Goal: Check status: Check status

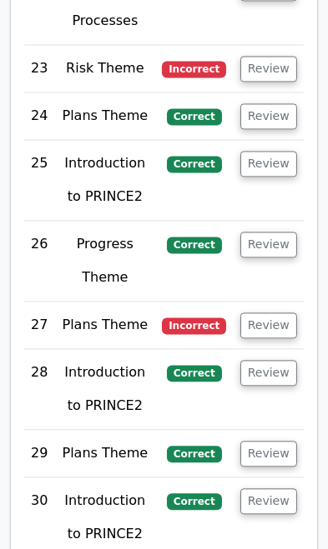
scroll to position [5477, 0]
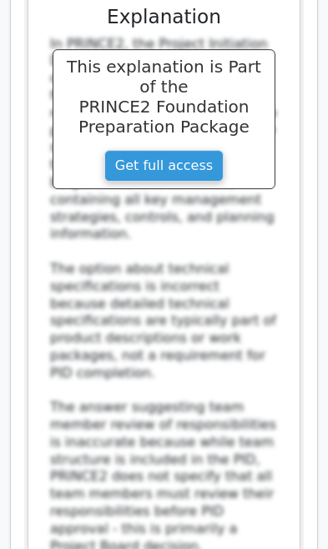
scroll to position [6619, 0]
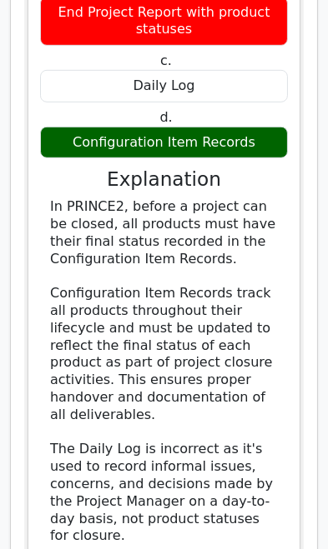
scroll to position [7797, 0]
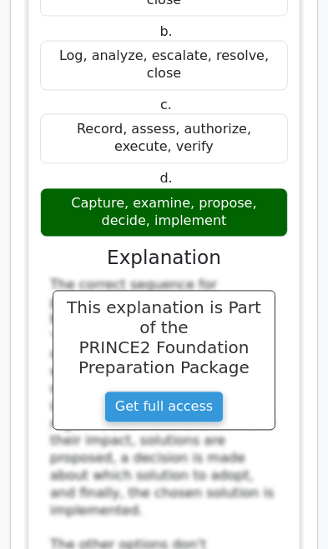
scroll to position [8974, 0]
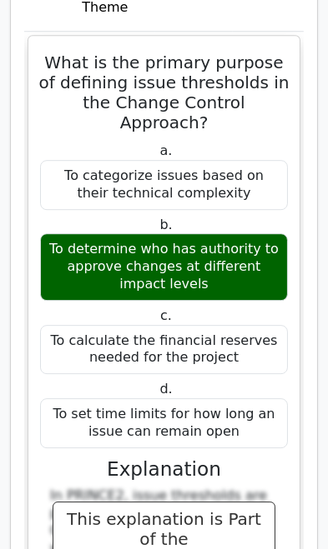
scroll to position [9938, 0]
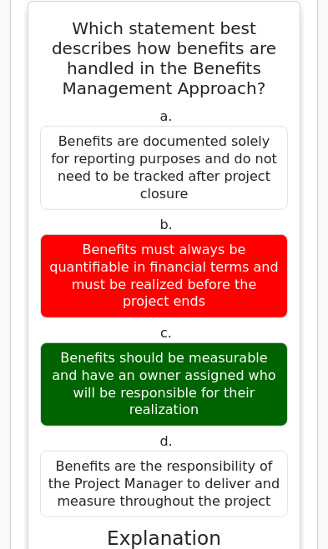
scroll to position [11152, 0]
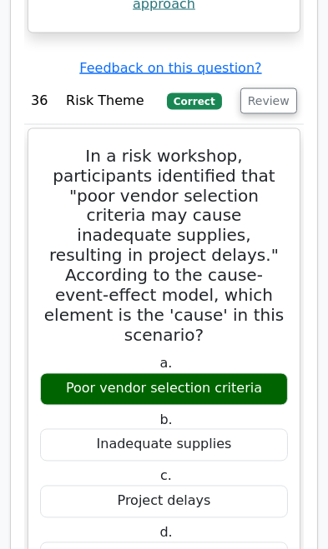
scroll to position [12403, 0]
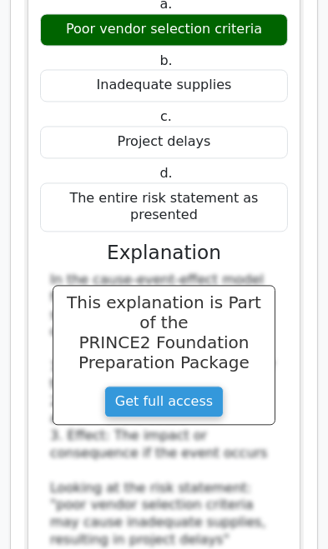
scroll to position [12753, 0]
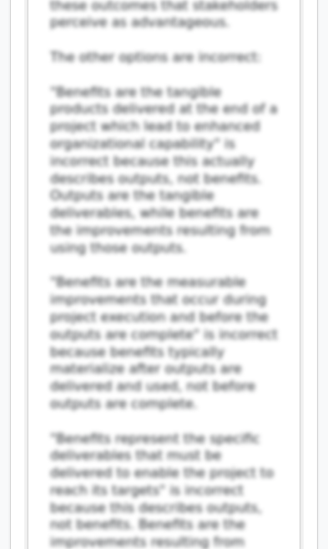
scroll to position [14789, 0]
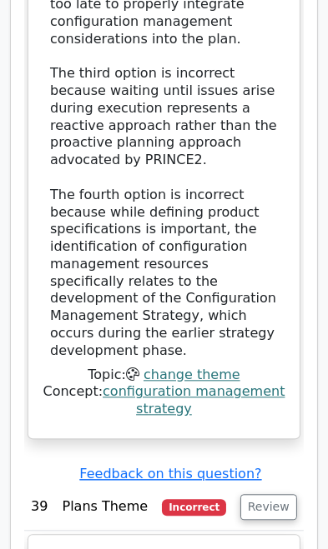
scroll to position [16405, 0]
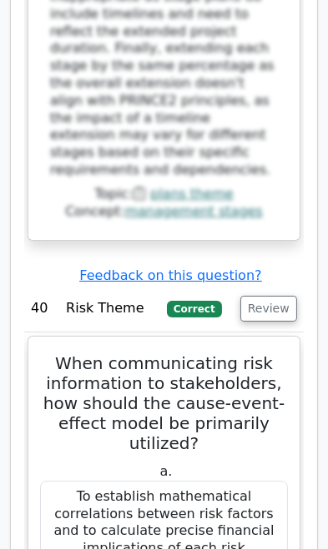
scroll to position [17751, 0]
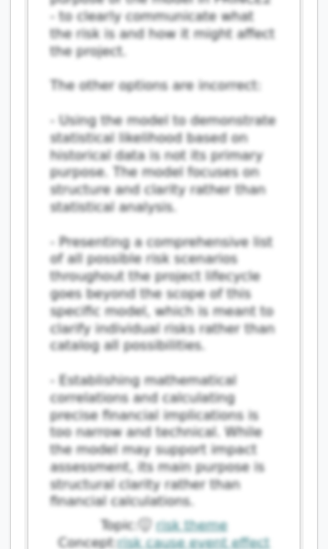
scroll to position [18848, 0]
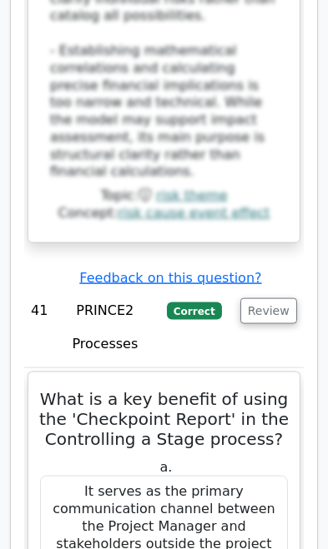
scroll to position [19235, 0]
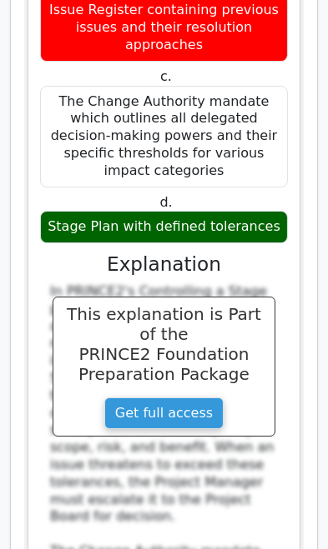
scroll to position [21273, 0]
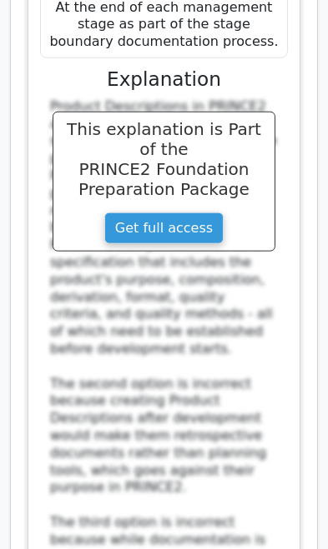
scroll to position [22534, 0]
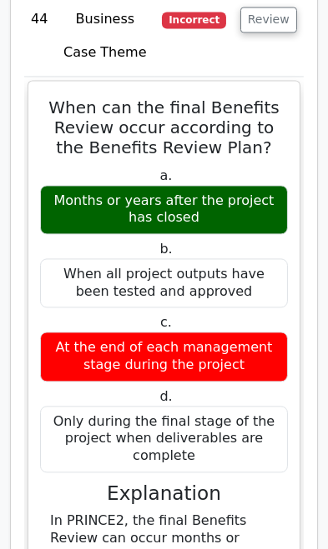
scroll to position [23502, 0]
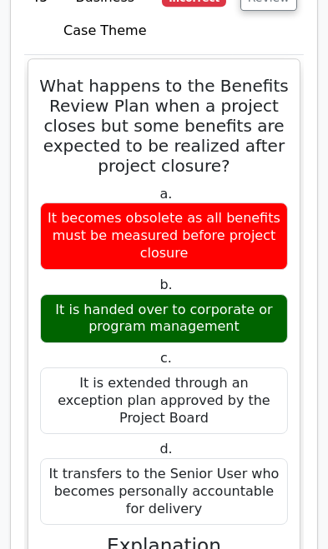
scroll to position [24725, 0]
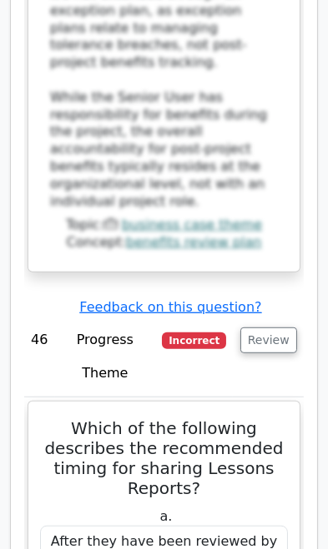
scroll to position [25661, 0]
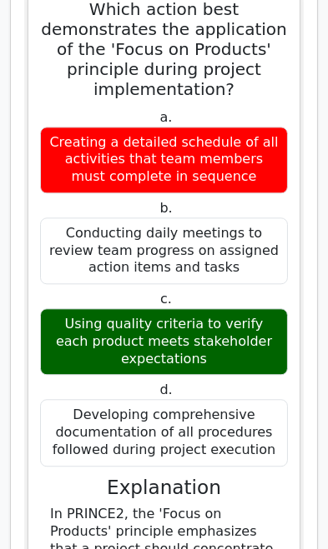
scroll to position [27454, 0]
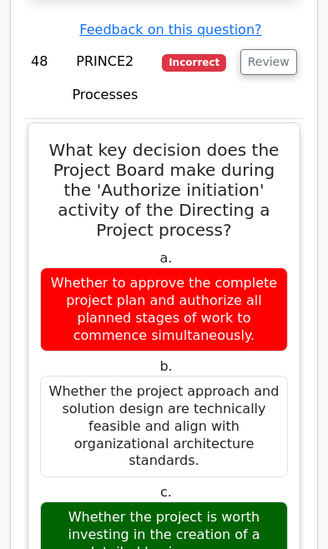
scroll to position [28737, 0]
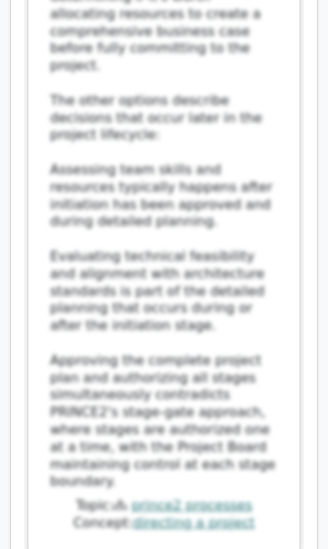
scroll to position [29720, 0]
